Goal: Use online tool/utility: Use online tool/utility

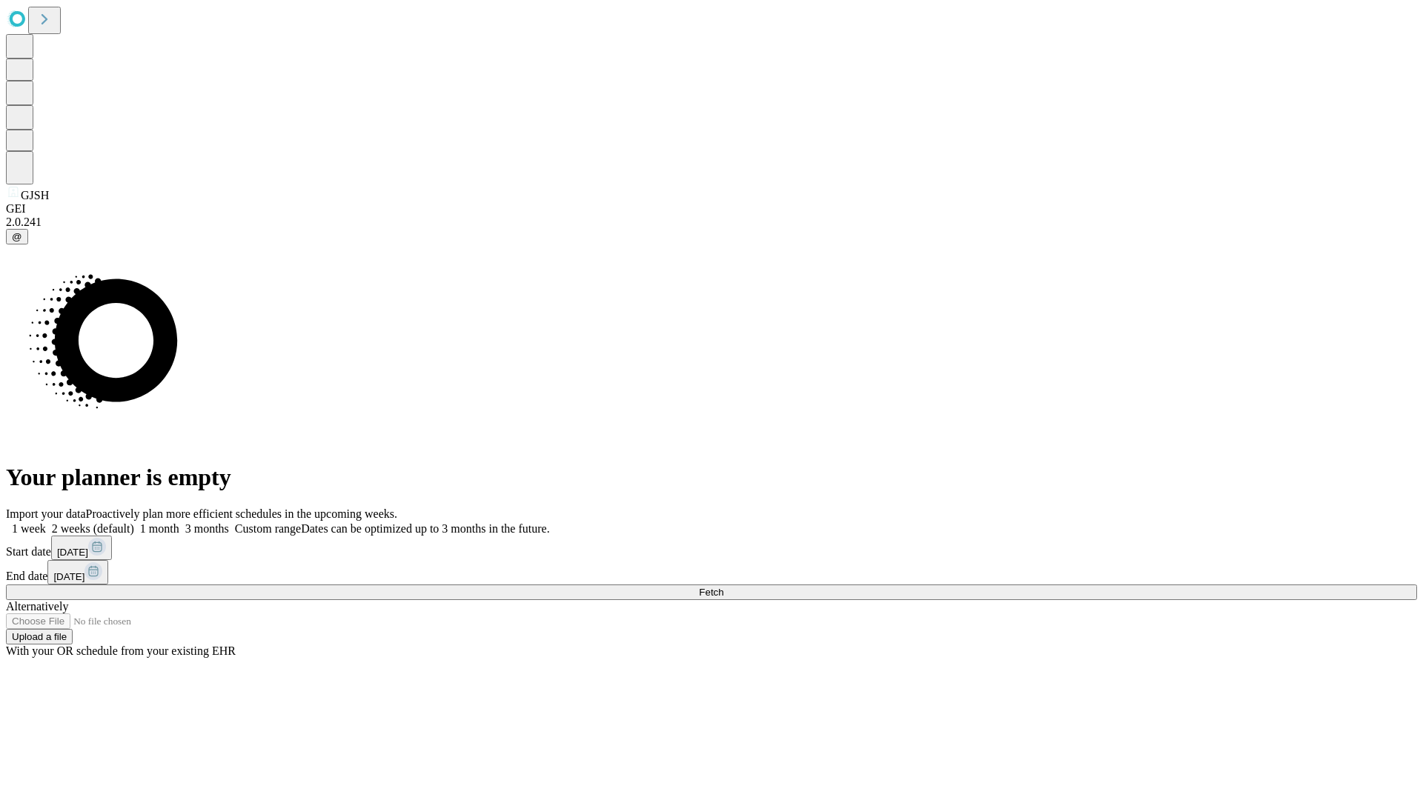
click at [723, 587] on span "Fetch" at bounding box center [711, 592] width 24 height 11
